Goal: Task Accomplishment & Management: Manage account settings

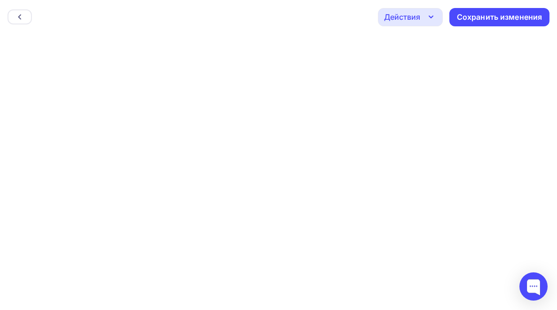
click at [260, 24] on div "Назад Действия Отправить тестовое письмо Предпросмотр Выйти без сохранения Сохр…" at bounding box center [278, 17] width 557 height 34
click at [0, 0] on div "Назад" at bounding box center [0, 0] width 0 height 0
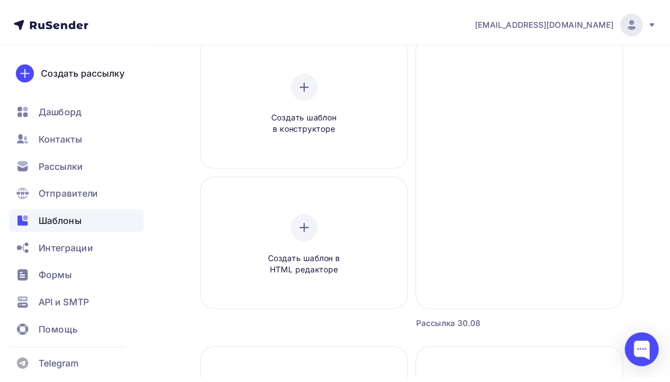
scroll to position [92, 0]
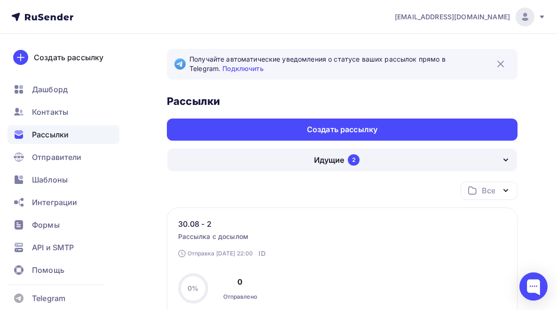
scroll to position [142, 0]
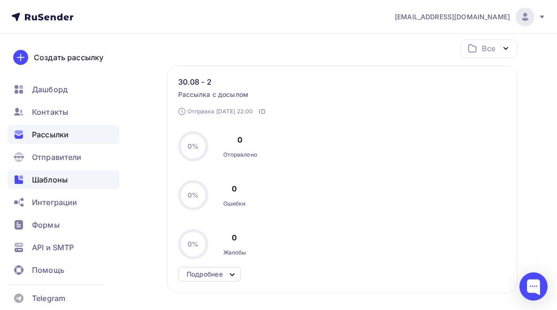
click at [64, 181] on span "Шаблоны" at bounding box center [50, 179] width 36 height 11
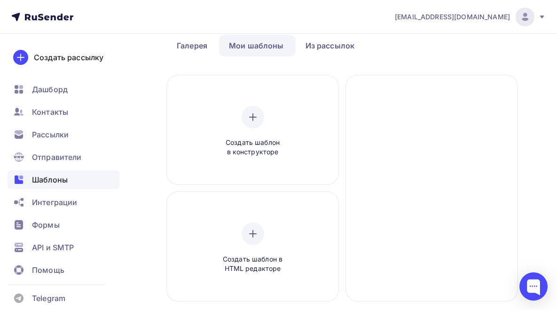
scroll to position [88, 0]
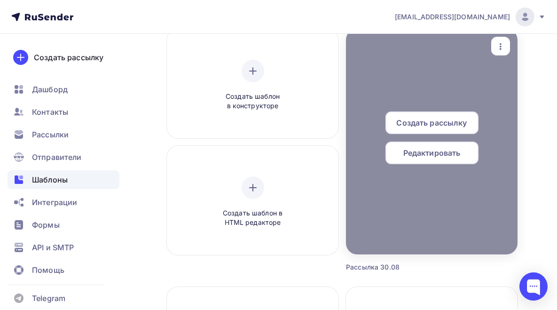
click at [491, 47] on div "button" at bounding box center [500, 46] width 19 height 18
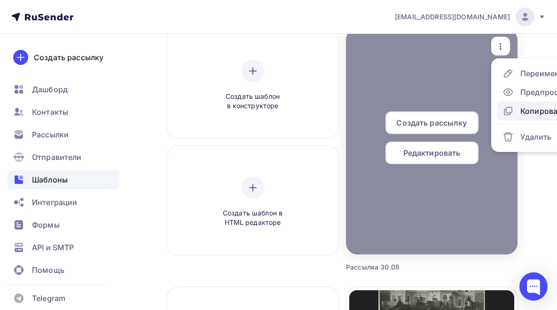
click at [520, 113] on div "Копировать" at bounding box center [542, 110] width 45 height 11
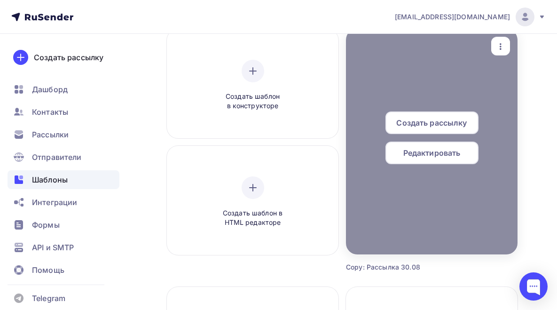
click at [403, 156] on span "Редактировать" at bounding box center [431, 152] width 57 height 11
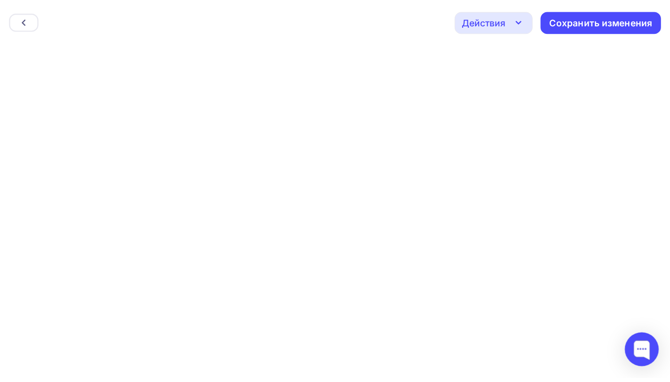
scroll to position [2, 0]
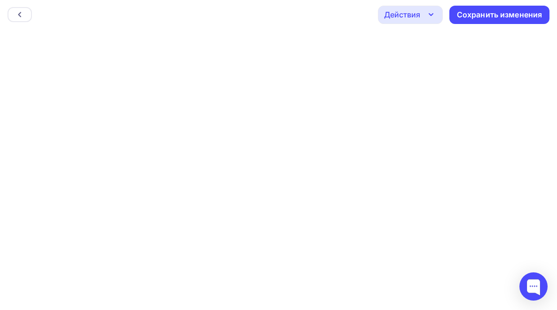
click at [392, 10] on div "Действия" at bounding box center [402, 14] width 36 height 11
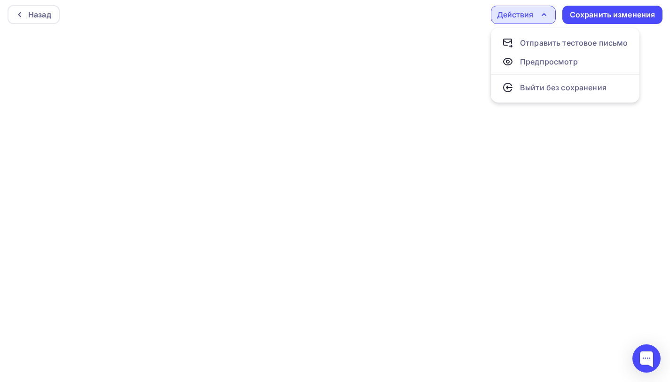
click at [476, 23] on div "Назад Действия Отправить тестовое письмо Предпросмотр Выйти без сохранения Сохр…" at bounding box center [335, 15] width 670 height 34
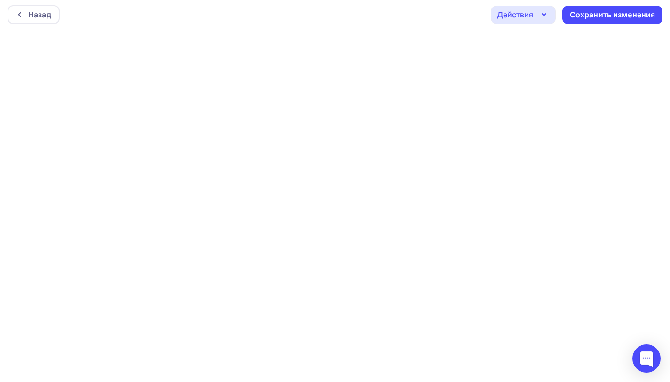
click at [522, 17] on div "Действия" at bounding box center [515, 14] width 36 height 11
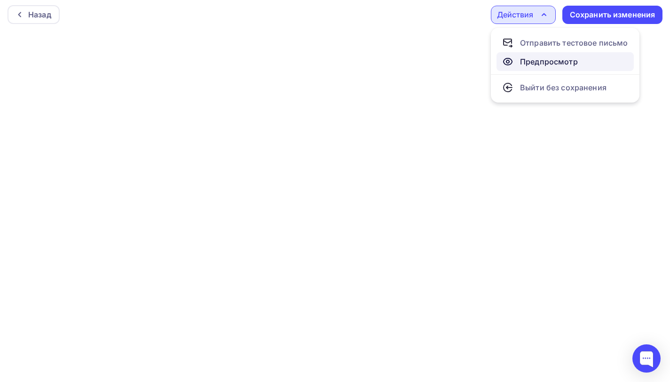
click at [550, 64] on div "Предпросмотр" at bounding box center [549, 61] width 58 height 11
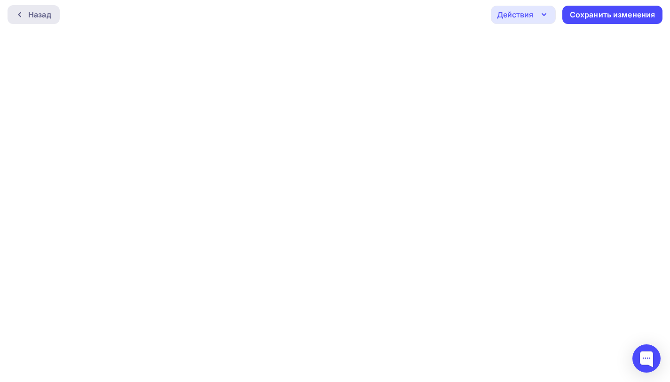
click at [46, 19] on div "Назад" at bounding box center [39, 14] width 23 height 11
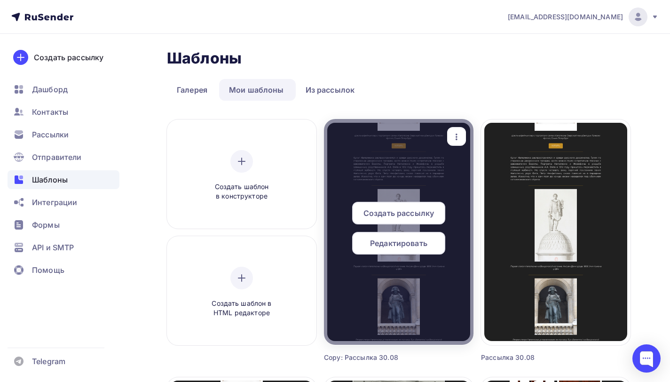
click at [389, 247] on span "Редактировать" at bounding box center [398, 242] width 57 height 11
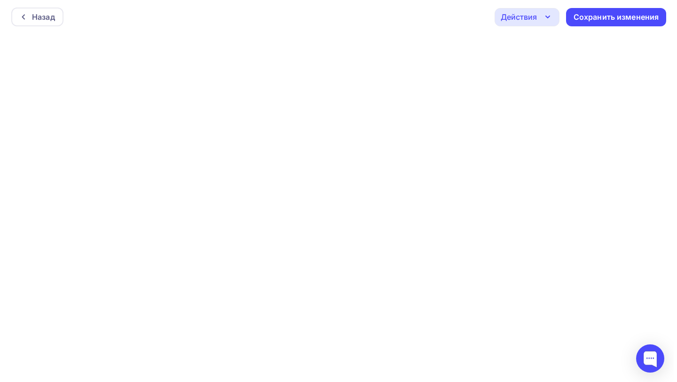
scroll to position [2, 0]
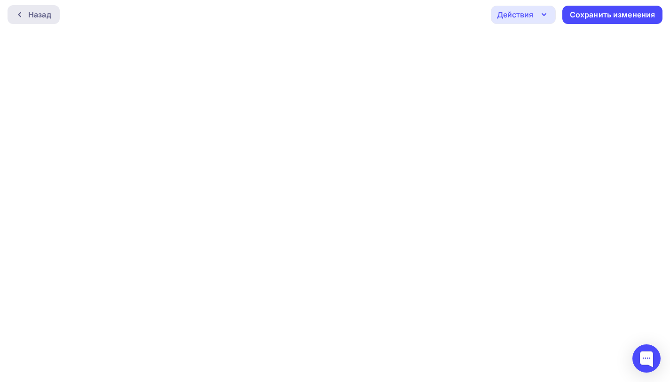
click at [25, 17] on div at bounding box center [22, 15] width 12 height 8
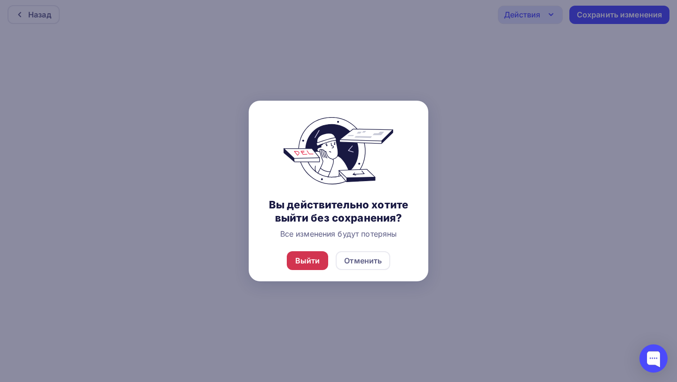
click at [302, 263] on div "Выйти" at bounding box center [307, 260] width 25 height 11
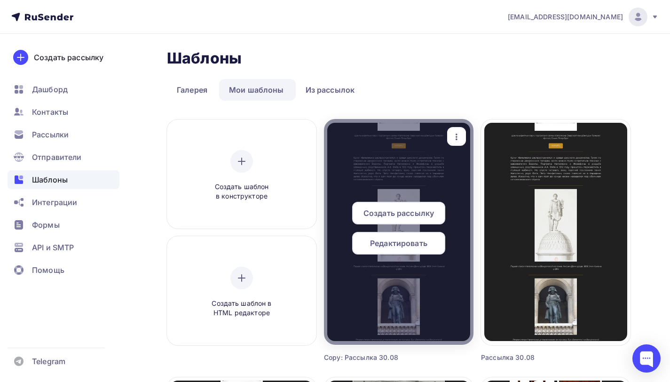
scroll to position [2, 0]
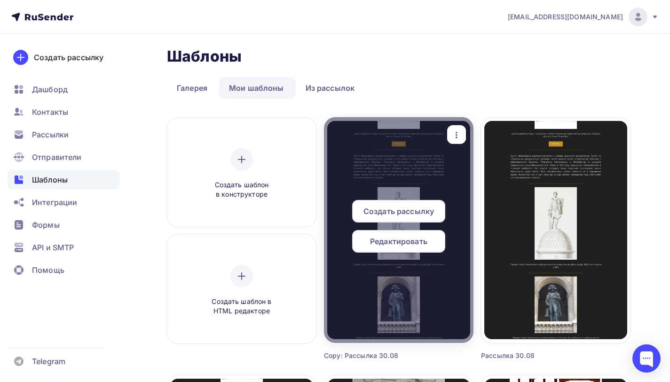
click at [456, 133] on icon "button" at bounding box center [456, 134] width 11 height 11
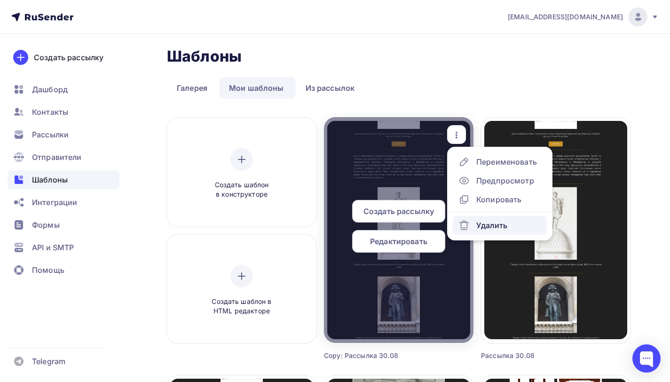
click at [470, 229] on div "Удалить" at bounding box center [482, 224] width 49 height 11
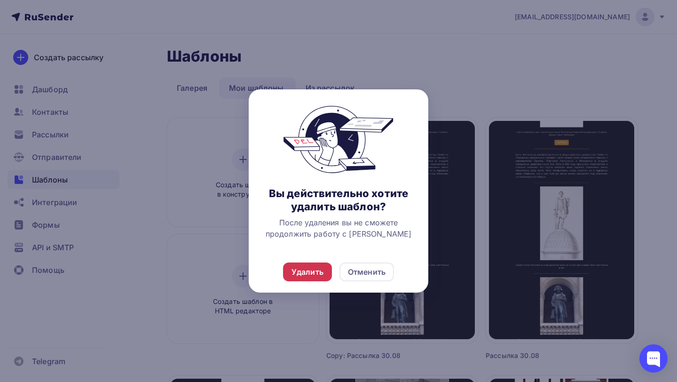
click at [313, 271] on div "Удалить" at bounding box center [307, 271] width 32 height 11
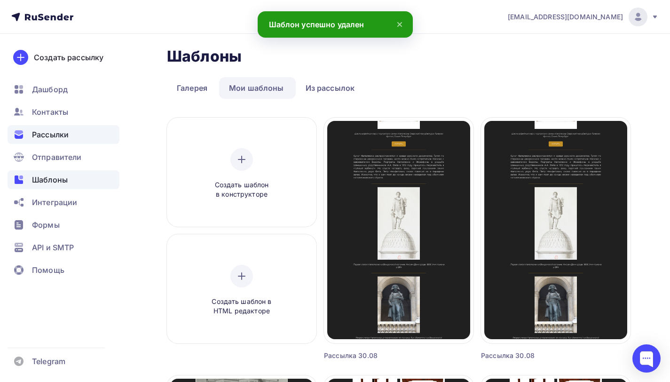
click at [55, 132] on span "Рассылки" at bounding box center [50, 134] width 37 height 11
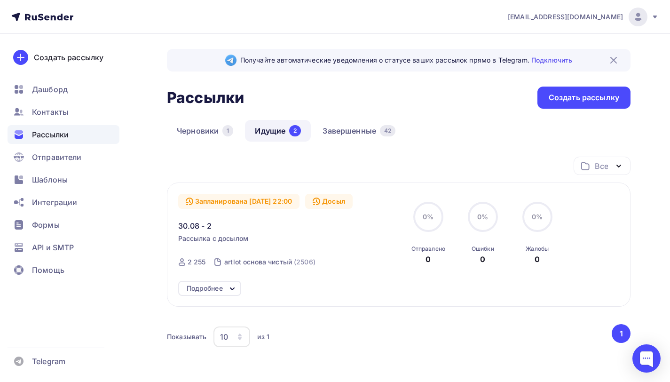
click at [228, 287] on icon at bounding box center [232, 288] width 11 height 11
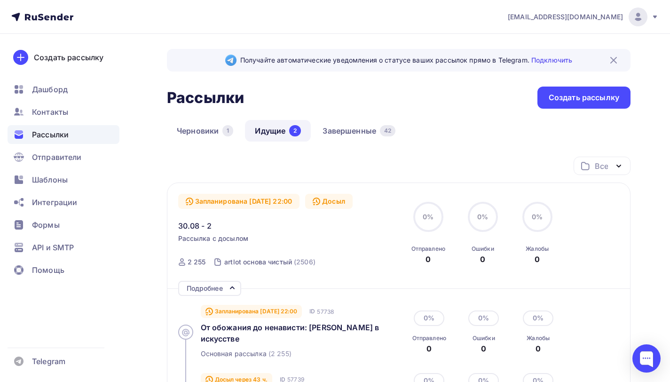
click at [250, 200] on div "Запланирована [DATE] 22:00" at bounding box center [239, 201] width 122 height 15
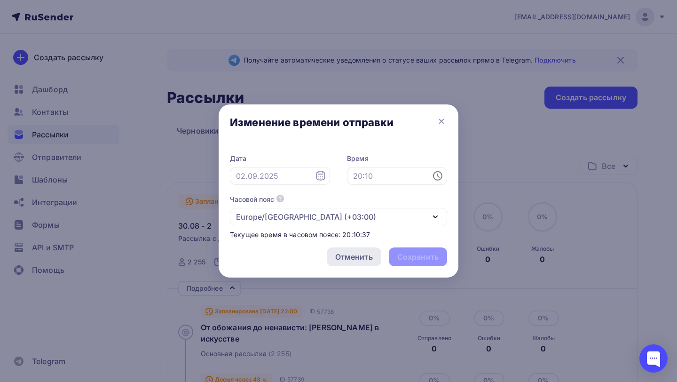
click at [361, 257] on div "Отменить" at bounding box center [354, 256] width 38 height 11
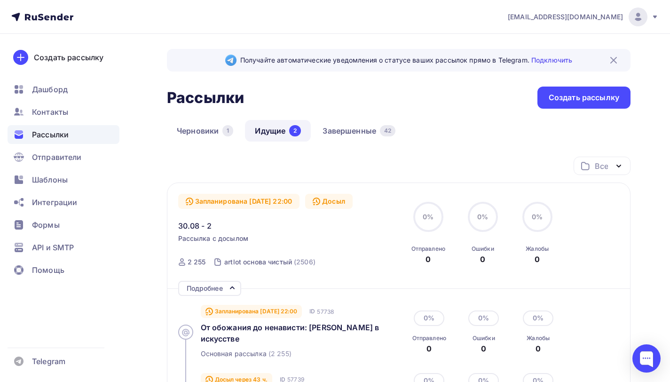
click at [352, 201] on div "Досыл" at bounding box center [328, 201] width 47 height 15
click at [285, 204] on div "Запланирована [DATE] 22:00" at bounding box center [239, 201] width 122 height 15
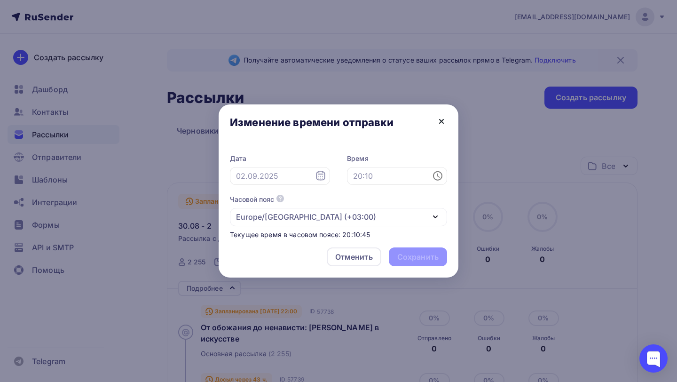
click at [440, 117] on icon at bounding box center [441, 121] width 11 height 11
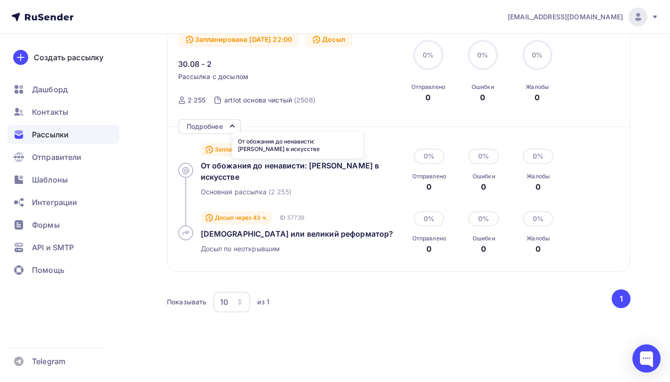
scroll to position [75, 0]
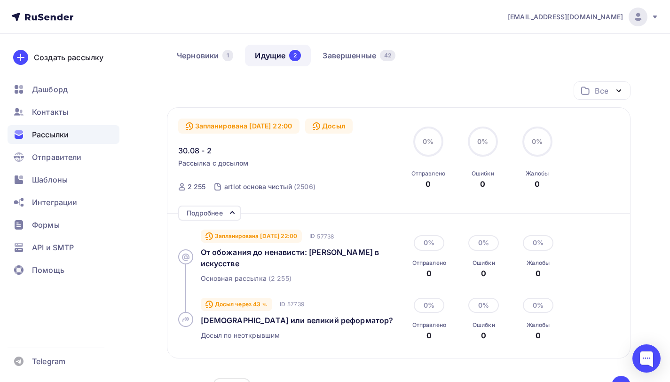
click at [227, 162] on span "Рассылка с досылом" at bounding box center [213, 162] width 70 height 9
click at [217, 57] on link "Черновики 1" at bounding box center [205, 56] width 76 height 22
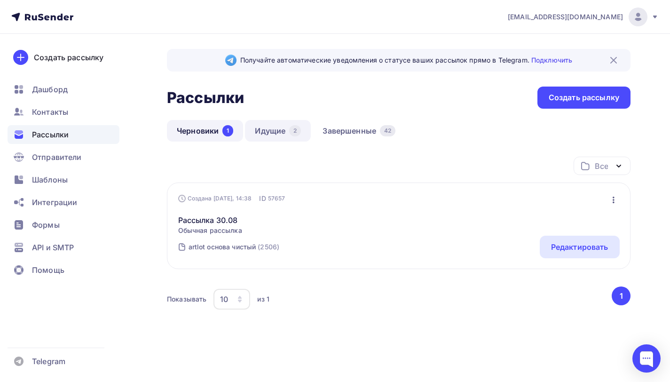
click at [269, 137] on link "Идущие 2" at bounding box center [278, 131] width 66 height 22
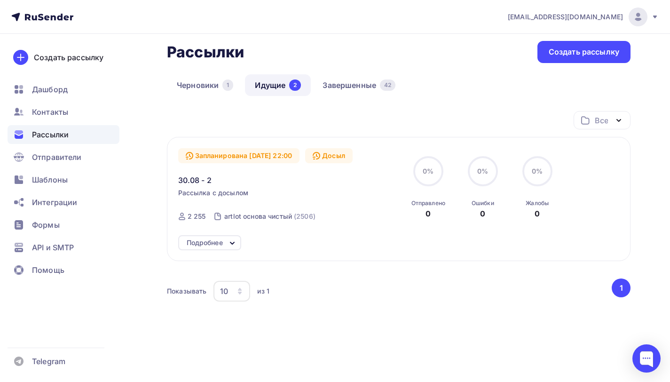
scroll to position [62, 0]
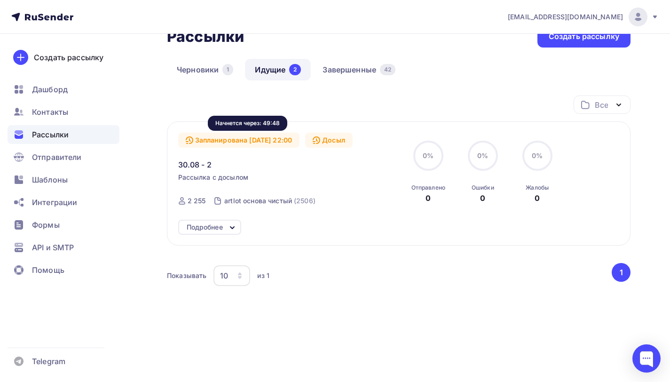
click at [266, 137] on div "Запланирована [DATE] 22:00" at bounding box center [239, 140] width 122 height 15
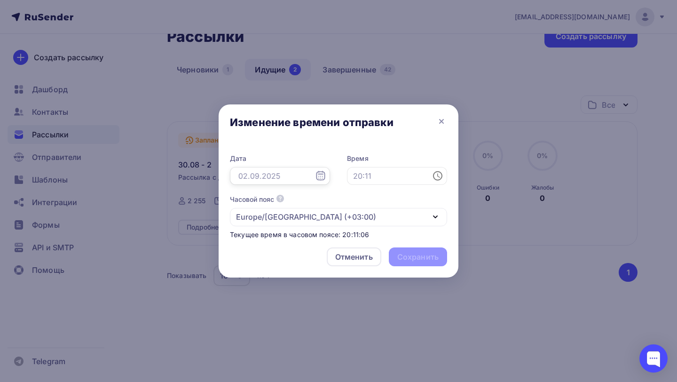
click at [296, 176] on input "text" at bounding box center [280, 176] width 100 height 18
click at [321, 139] on div "Изменение времени отправки" at bounding box center [339, 123] width 240 height 39
click at [440, 121] on icon at bounding box center [441, 121] width 11 height 11
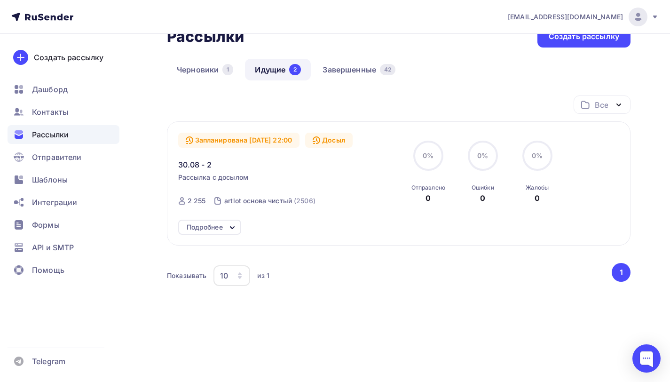
click at [556, 274] on button "1" at bounding box center [620, 272] width 19 height 19
click at [556, 309] on div at bounding box center [646, 358] width 28 height 28
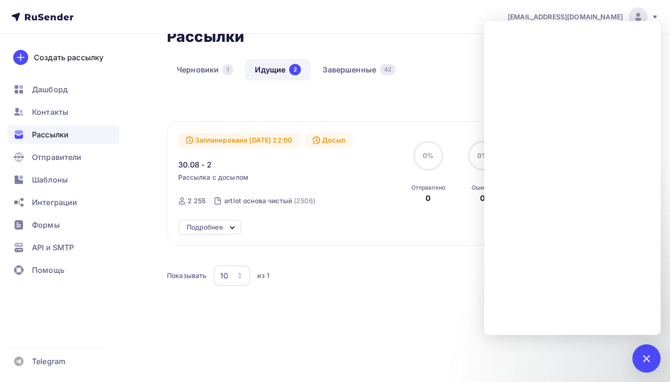
click at [421, 305] on div "Все Все папки Создать новую папку Запланирована 04.09.2025, 22:00 Досыл 30.08 -…" at bounding box center [398, 208] width 463 height 226
drag, startPoint x: 448, startPoint y: 17, endPoint x: 391, endPoint y: 34, distance: 59.3
click at [447, 17] on nav "artlot24adv@yandex.ru Аккаунт Тарифы Выйти Создать рассылку Дашборд Контакты Ра…" at bounding box center [335, 17] width 670 height 34
click at [76, 270] on div "Помощь" at bounding box center [64, 269] width 112 height 19
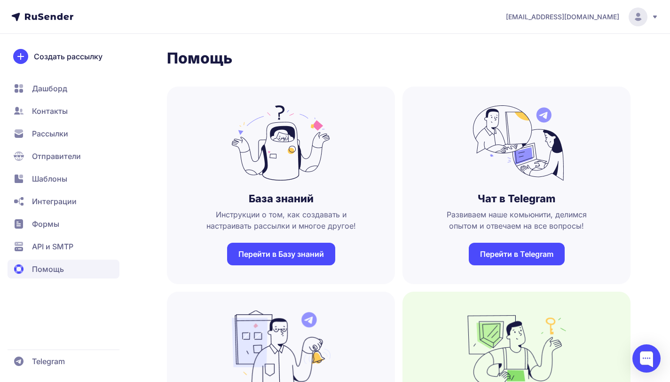
click at [306, 258] on link "Перейти в Базу знаний" at bounding box center [281, 254] width 108 height 23
click at [69, 147] on span "Рассылки" at bounding box center [64, 156] width 112 height 19
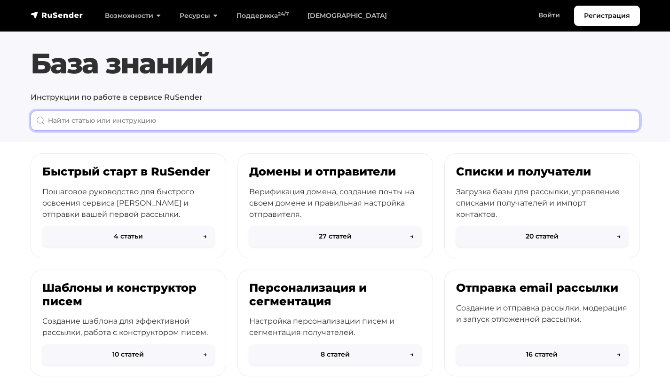
click at [218, 116] on input "When autocomplete results are available use up and down arrows to review and en…" at bounding box center [335, 120] width 609 height 20
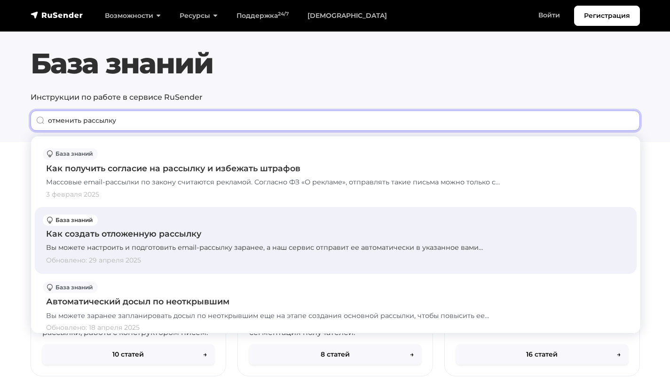
type input "отменить рассылку"
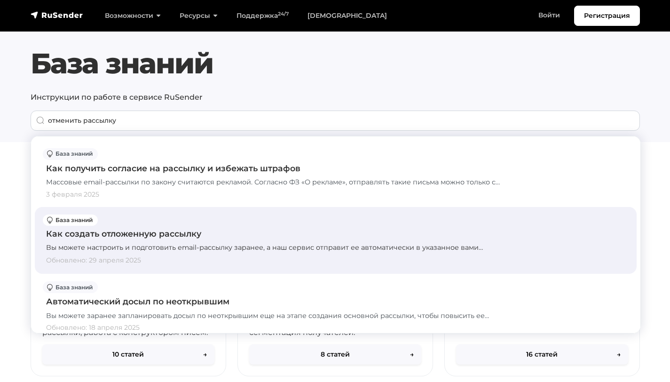
click at [218, 245] on div "Вы можете настроить и подготовить email-рассылку заранее, а наш сервис отправит…" at bounding box center [335, 248] width 579 height 10
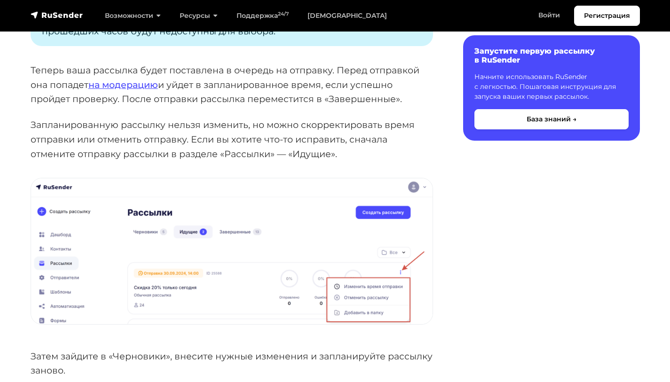
scroll to position [1842, 0]
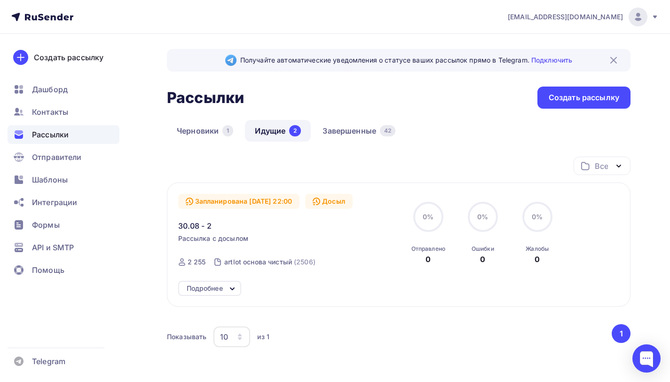
click at [621, 190] on div "Запланирована [DATE] 22:00 Досыл 30.08 - 2 Рассылка с досылом Отправка [DATE] 2…" at bounding box center [398, 244] width 463 height 124
click at [50, 136] on span "Рассылки" at bounding box center [50, 134] width 37 height 11
click at [619, 194] on div "Запланирована [DATE] 22:00 Досыл 30.08 - 2 Рассылка с досылом Отправка [DATE] 2…" at bounding box center [398, 244] width 463 height 124
drag, startPoint x: 606, startPoint y: 266, endPoint x: 523, endPoint y: 296, distance: 88.7
click at [549, 284] on div "Запланирована [DATE] 22:00 Досыл 30.08 - 2 Рассылка с досылом Отправка [DATE] 2…" at bounding box center [398, 244] width 463 height 124
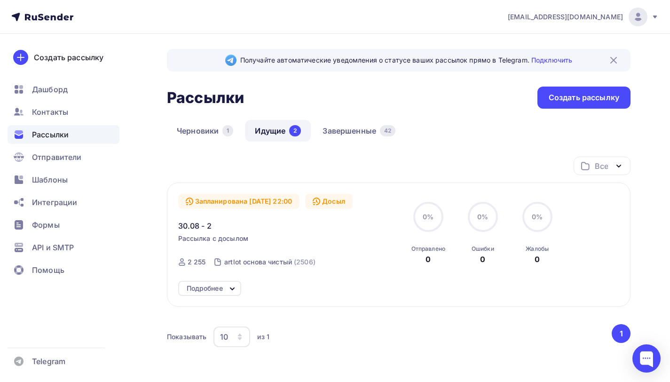
click at [229, 290] on icon at bounding box center [232, 288] width 11 height 11
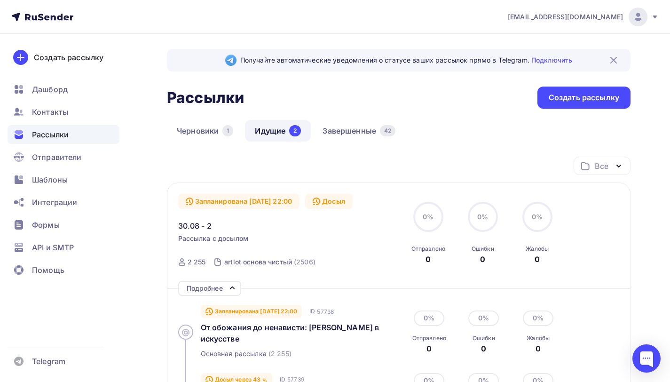
scroll to position [178, 0]
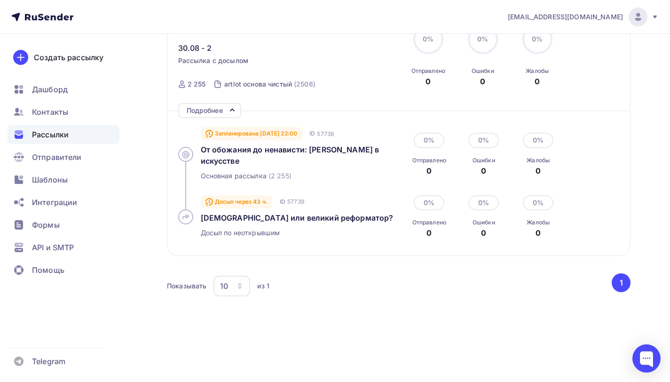
click at [590, 201] on div "0% Отправлено 0 0% [GEOGRAPHIC_DATA] 0 0% Жалобы 0" at bounding box center [511, 216] width 211 height 56
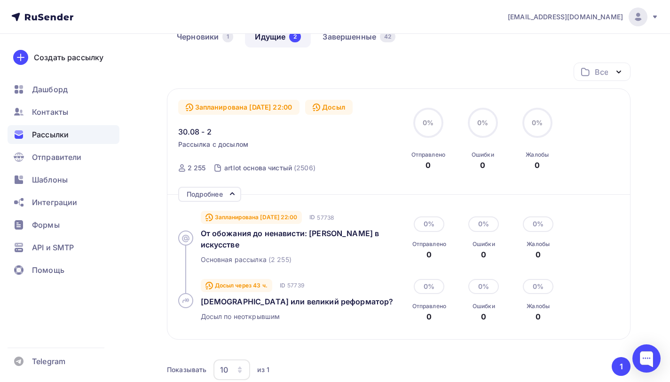
click at [592, 212] on div "0% Отправлено 0 0% [GEOGRAPHIC_DATA] 0 0% Жалобы 0" at bounding box center [511, 238] width 211 height 68
click at [275, 222] on div "От обожания до ненависти: [PERSON_NAME] в искусстве" at bounding box center [297, 213] width 103 height 26
click at [226, 219] on div "Запланирована [DATE] 22:00" at bounding box center [252, 217] width 102 height 13
click at [262, 215] on div "Запланирована [DATE] 22:00" at bounding box center [252, 217] width 102 height 13
click at [301, 214] on div "Запланирована [DATE] 22:00" at bounding box center [252, 217] width 102 height 13
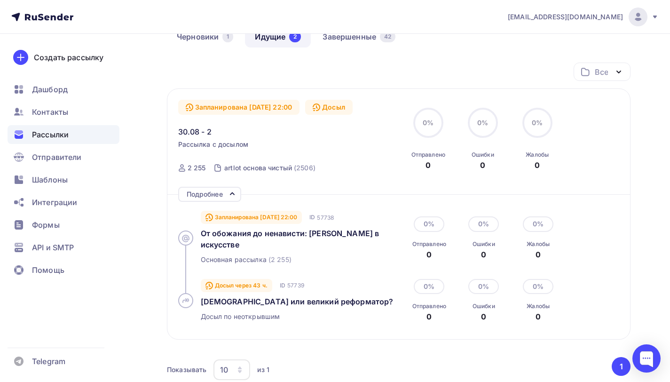
click at [247, 279] on div "Досыл через 43 ч." at bounding box center [236, 285] width 71 height 13
click at [252, 213] on div "Запланирована [DATE] 22:00" at bounding box center [252, 217] width 102 height 13
click at [239, 219] on div "Запланирована [DATE] 22:00" at bounding box center [252, 217] width 102 height 13
click at [240, 219] on div "Запланирована [DATE] 22:00" at bounding box center [252, 217] width 102 height 13
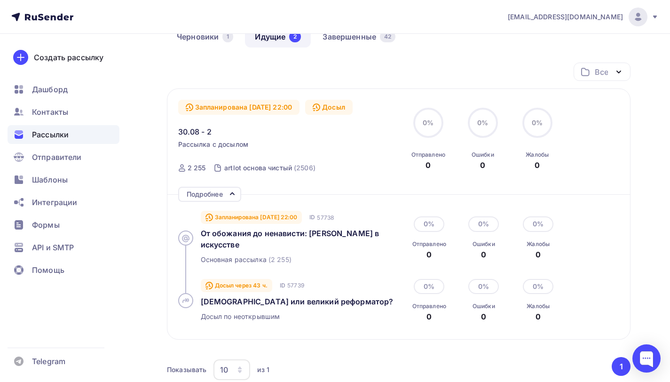
click at [232, 279] on div "Досыл через 43 ч." at bounding box center [236, 285] width 71 height 13
drag, startPoint x: 232, startPoint y: 279, endPoint x: 254, endPoint y: 278, distance: 21.7
click at [233, 279] on div "Досыл через 43 ч." at bounding box center [236, 285] width 71 height 13
click at [291, 219] on div "Запланирована [DATE] 22:00" at bounding box center [252, 217] width 102 height 13
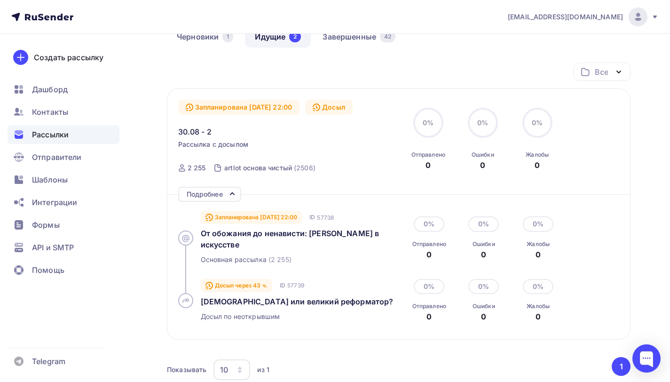
click at [184, 297] on icon at bounding box center [186, 301] width 8 height 8
click at [186, 234] on icon at bounding box center [186, 238] width 8 height 8
click at [193, 169] on div "2 255" at bounding box center [197, 167] width 18 height 9
click at [190, 145] on span "Рассылка с досылом" at bounding box center [213, 144] width 70 height 9
drag, startPoint x: 195, startPoint y: 132, endPoint x: 213, endPoint y: 115, distance: 25.3
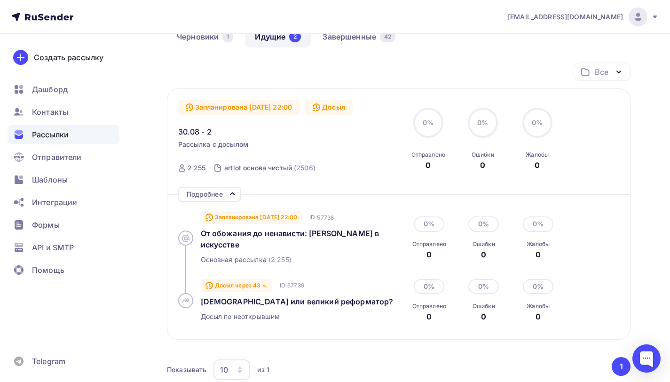
click at [195, 132] on span "30.08 - 2" at bounding box center [194, 131] width 33 height 11
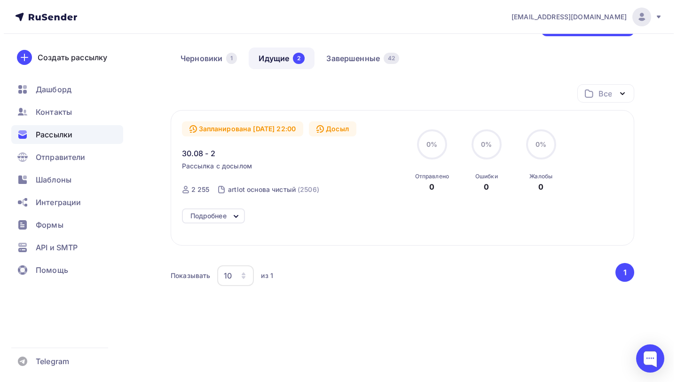
scroll to position [62, 0]
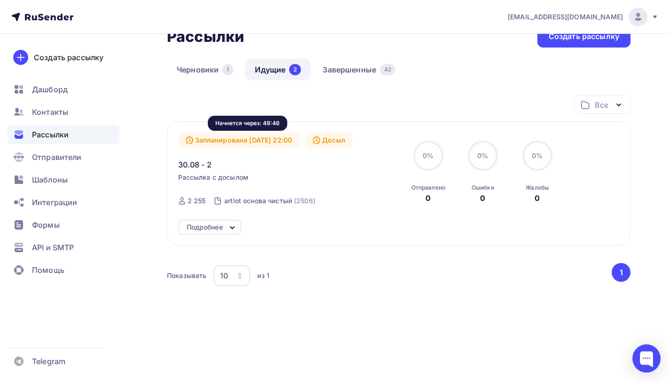
click at [266, 141] on div "Запланирована [DATE] 22:00" at bounding box center [239, 140] width 122 height 15
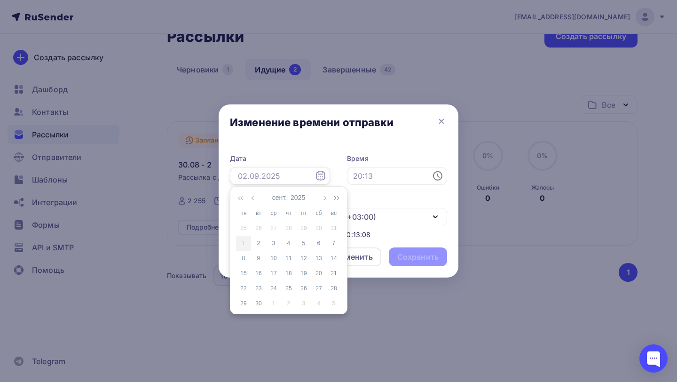
click at [273, 176] on input "text" at bounding box center [280, 176] width 100 height 18
click at [323, 197] on icon "button" at bounding box center [323, 198] width 5 height 8
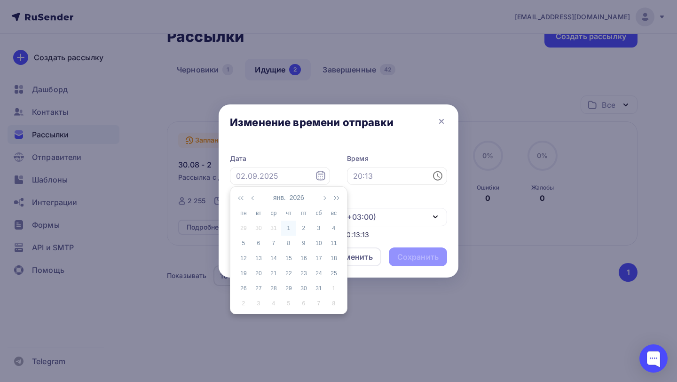
click at [292, 225] on div "1" at bounding box center [288, 228] width 15 height 8
type input "[DATE]"
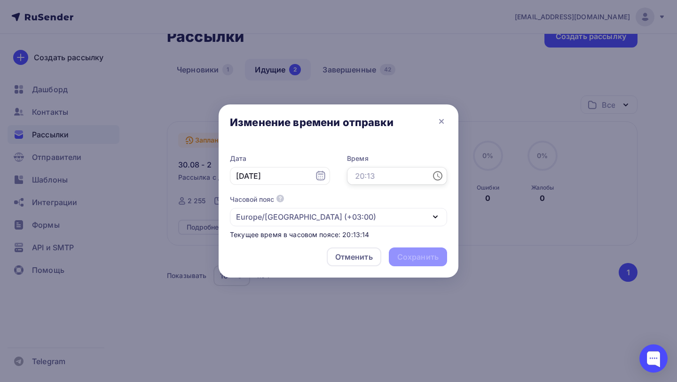
click at [372, 178] on input "text" at bounding box center [397, 176] width 100 height 18
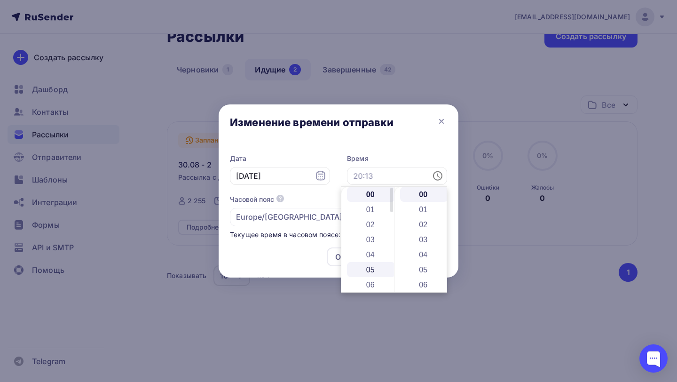
click at [368, 268] on li "05" at bounding box center [371, 269] width 48 height 15
type input "05:00"
click at [419, 196] on li "00" at bounding box center [424, 194] width 48 height 15
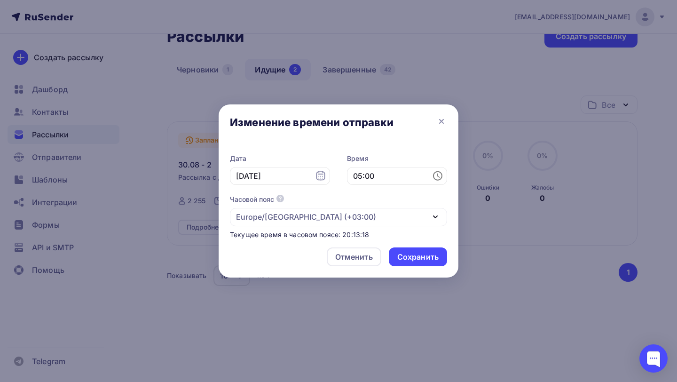
click at [291, 260] on div "Отменить Сохранить" at bounding box center [339, 259] width 240 height 38
click at [414, 263] on div "Сохранить" at bounding box center [418, 256] width 58 height 19
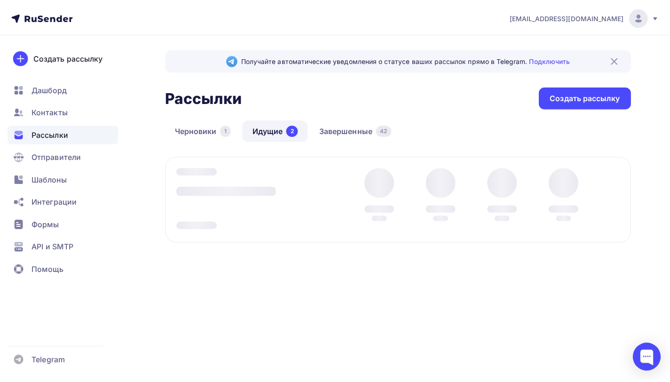
scroll to position [0, 0]
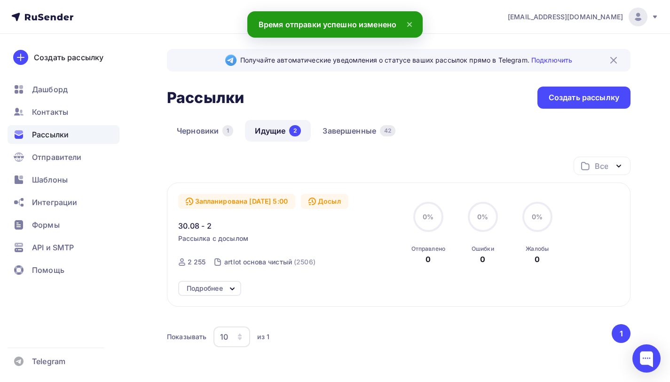
click at [590, 211] on div "0% 0% Отправлено 0 0% 0% [DEMOGRAPHIC_DATA] 0 0% 0% Жалобы 0" at bounding box center [510, 233] width 211 height 63
click at [602, 156] on div "Черновики 1 Идущие 2 Завершенные 42" at bounding box center [398, 138] width 463 height 37
click at [603, 167] on div "Все" at bounding box center [601, 165] width 13 height 11
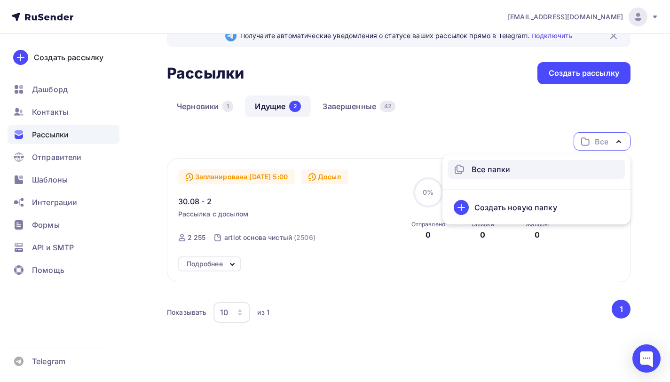
scroll to position [62, 0]
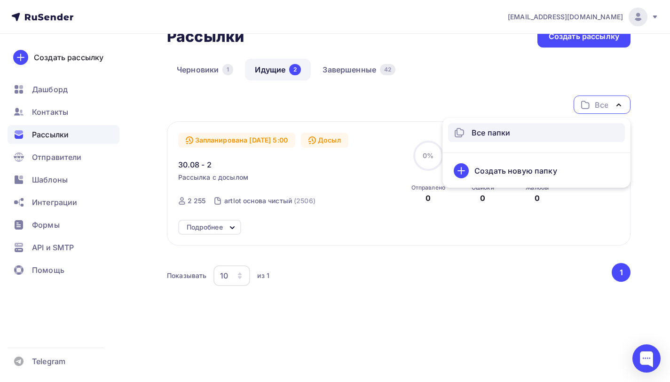
click at [448, 98] on div "Все Все папки Создать новую папку" at bounding box center [398, 108] width 463 height 26
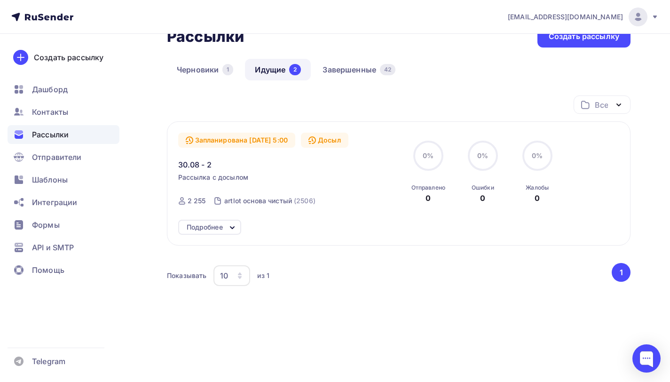
click at [331, 197] on div "Запланирована [DATE] 5:00 Досыл 30.08 - 2 Рассылка с досылом Отправка [DATE] 5:…" at bounding box center [285, 172] width 214 height 79
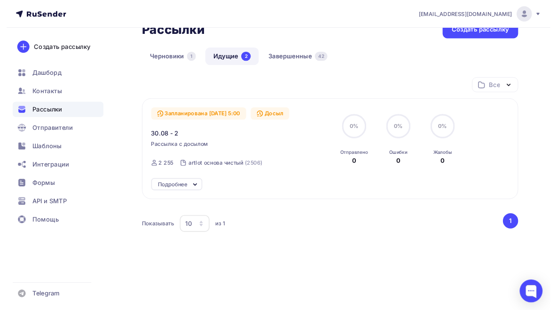
scroll to position [66, 0]
